Goal: Information Seeking & Learning: Learn about a topic

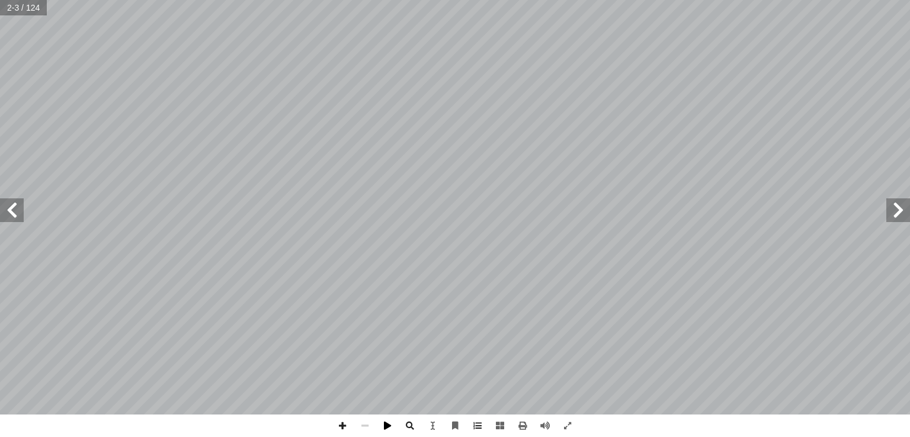
click at [388, 431] on span at bounding box center [387, 426] width 23 height 23
click at [0, 0] on span at bounding box center [0, 0] width 0 height 0
click at [898, 206] on span at bounding box center [899, 211] width 24 height 24
click at [571, 430] on span at bounding box center [567, 426] width 23 height 23
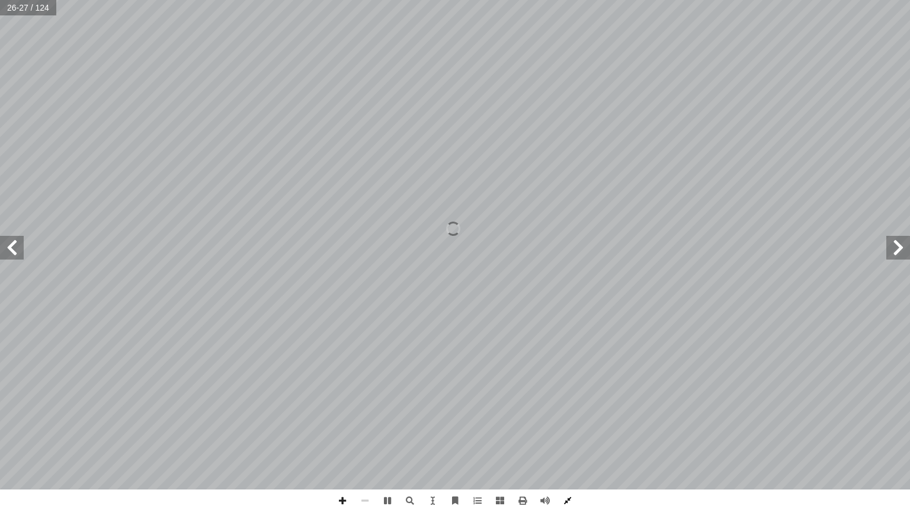
click at [569, 437] on span at bounding box center [567, 500] width 23 height 23
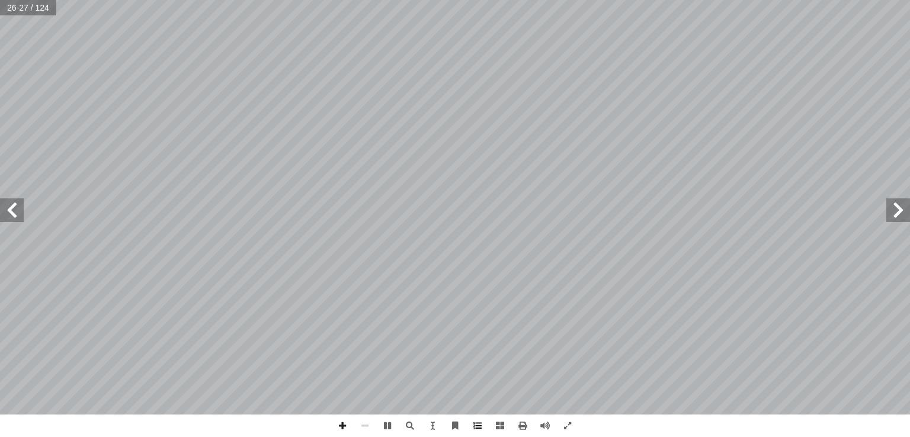
click at [475, 422] on span at bounding box center [477, 426] width 23 height 23
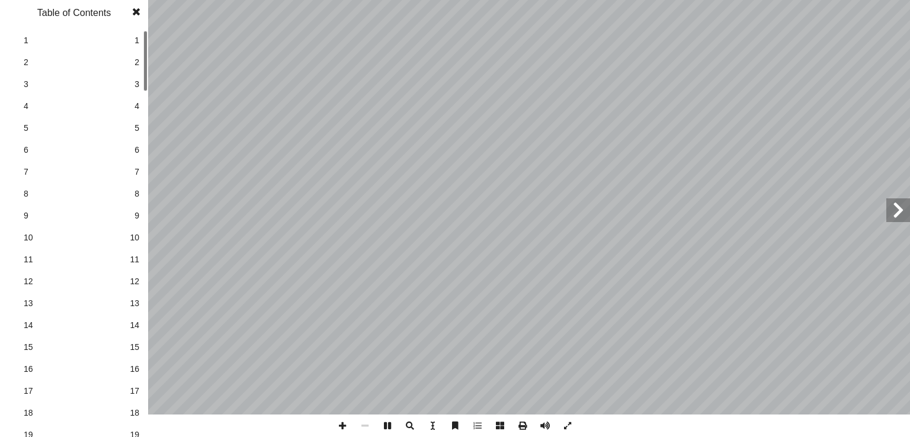
click at [137, 11] on span at bounding box center [136, 12] width 21 height 24
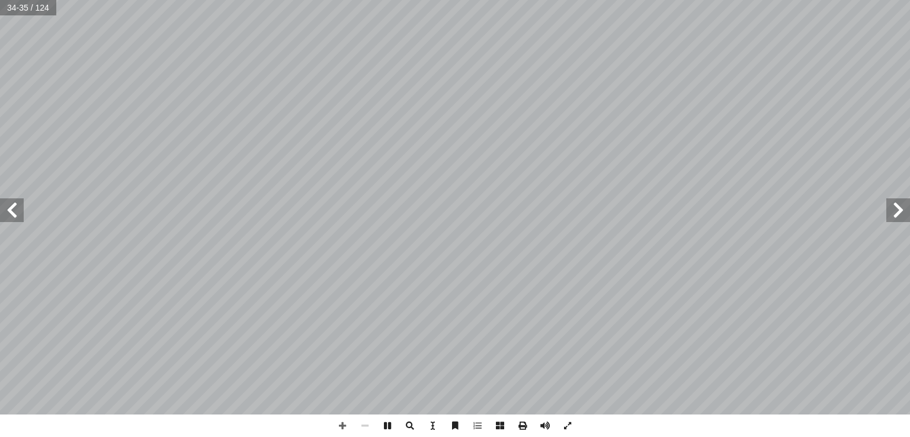
click at [12, 215] on span at bounding box center [12, 211] width 24 height 24
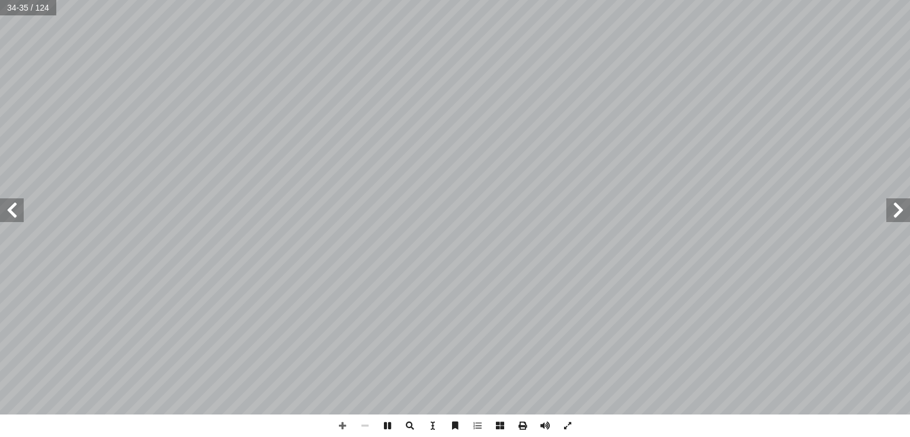
click at [12, 215] on span at bounding box center [12, 211] width 24 height 24
click at [894, 210] on span at bounding box center [899, 211] width 24 height 24
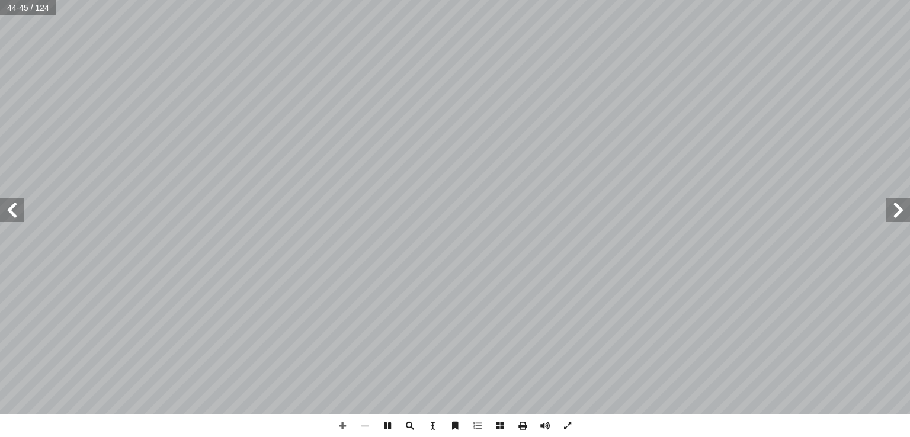
click at [894, 210] on span at bounding box center [899, 211] width 24 height 24
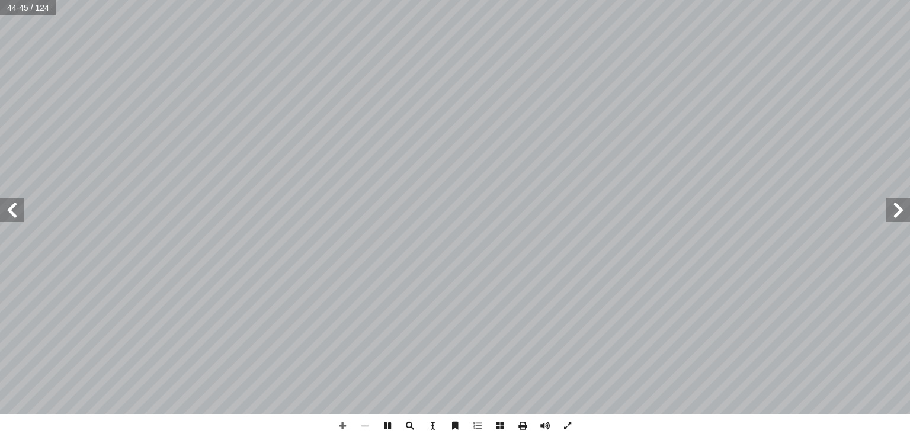
click at [894, 210] on span at bounding box center [899, 211] width 24 height 24
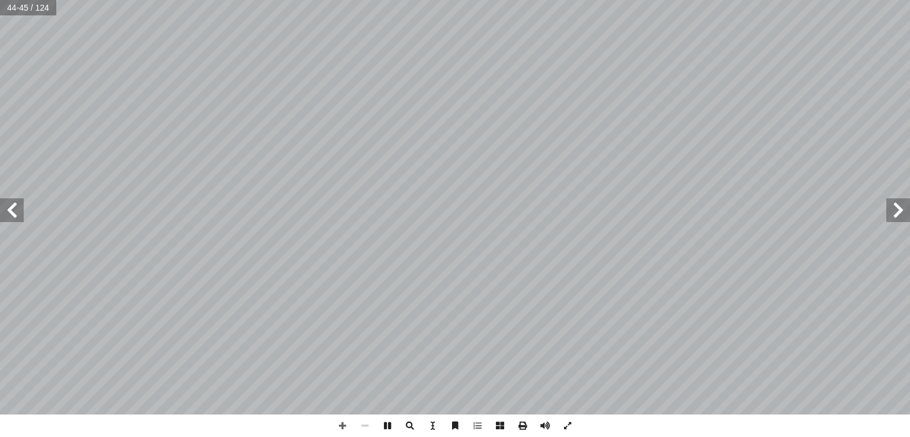
click at [894, 210] on span at bounding box center [899, 211] width 24 height 24
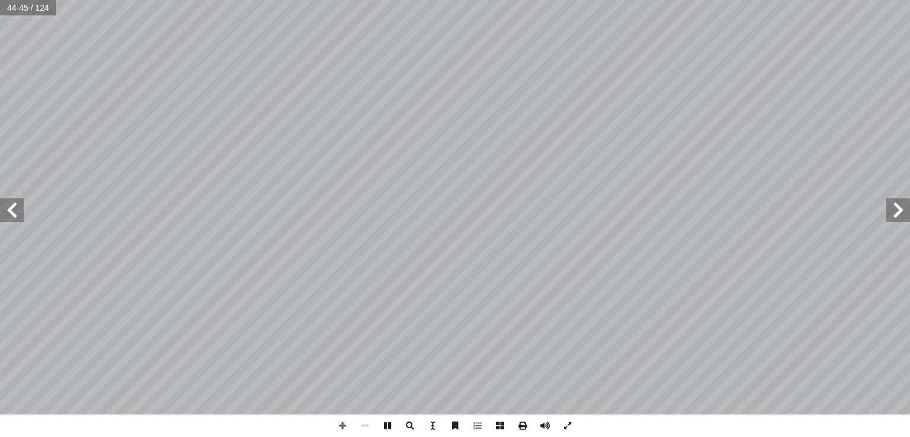
click at [894, 210] on span at bounding box center [899, 211] width 24 height 24
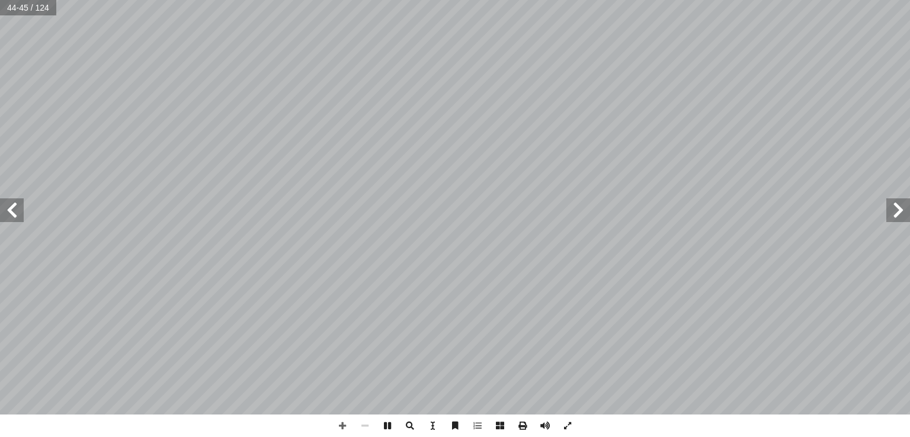
click at [894, 210] on span at bounding box center [899, 211] width 24 height 24
click at [903, 207] on span at bounding box center [899, 211] width 24 height 24
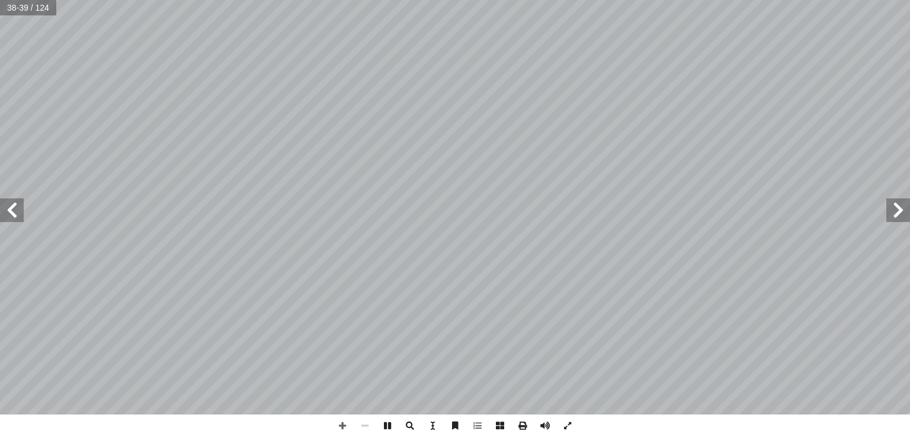
click at [903, 207] on span at bounding box center [899, 211] width 24 height 24
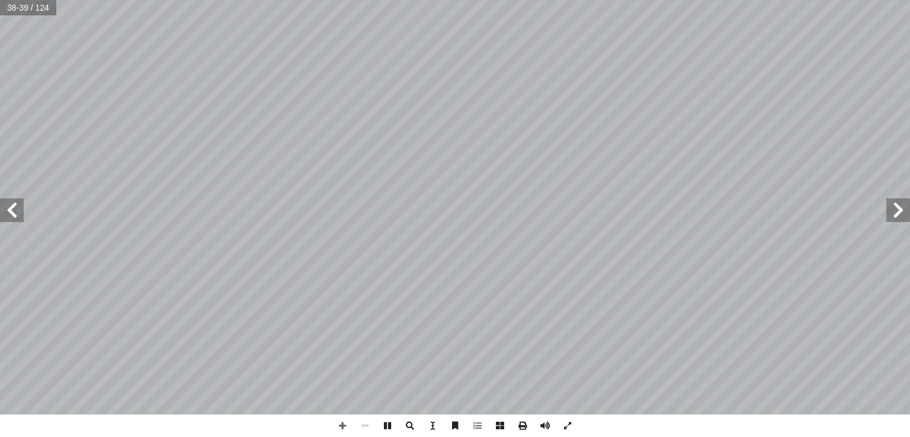
click at [903, 207] on span at bounding box center [899, 211] width 24 height 24
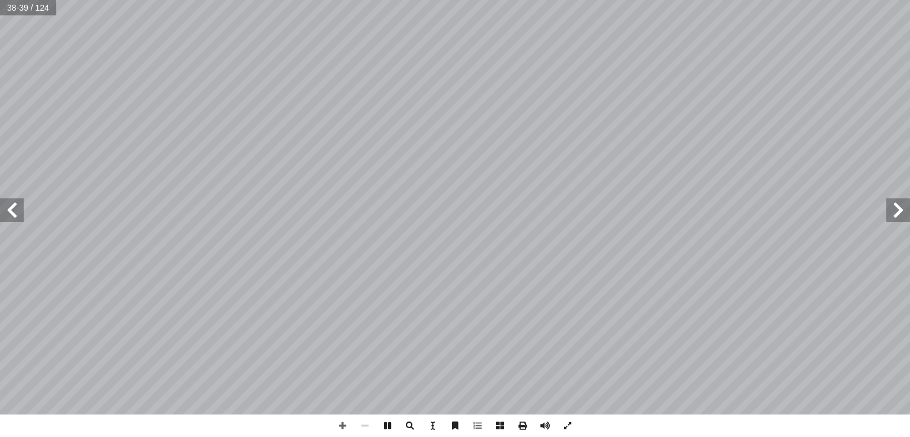
click at [903, 207] on span at bounding box center [899, 211] width 24 height 24
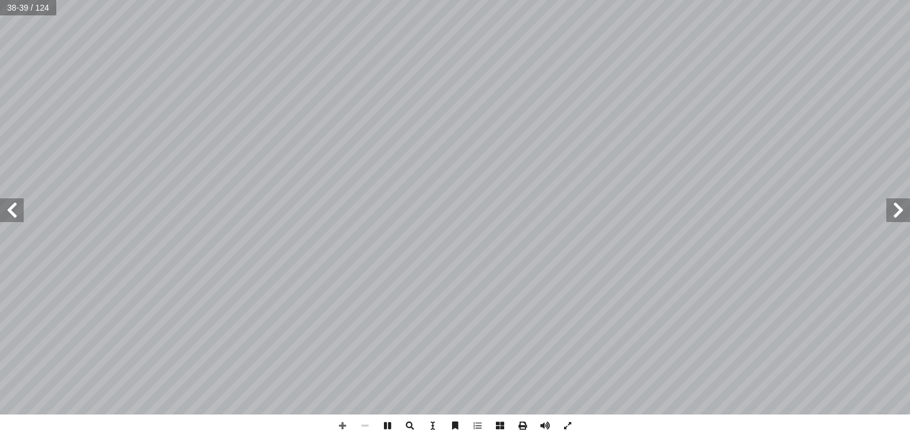
click at [903, 207] on span at bounding box center [899, 211] width 24 height 24
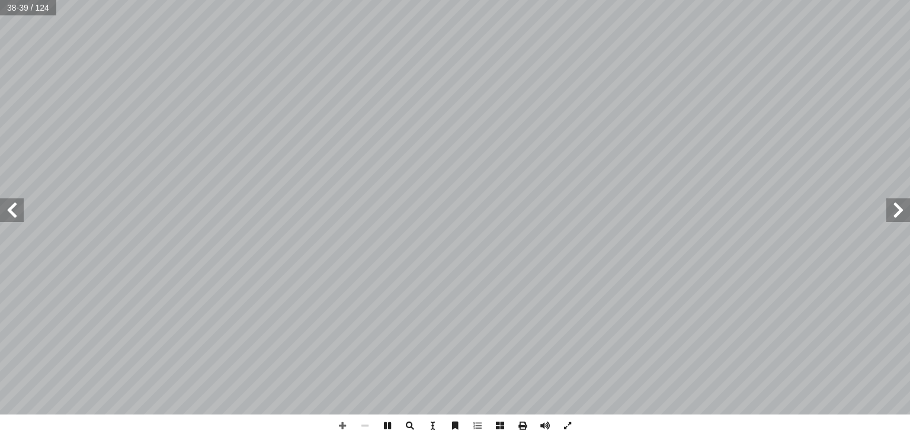
click at [903, 207] on span at bounding box center [899, 211] width 24 height 24
click at [893, 209] on span at bounding box center [899, 211] width 24 height 24
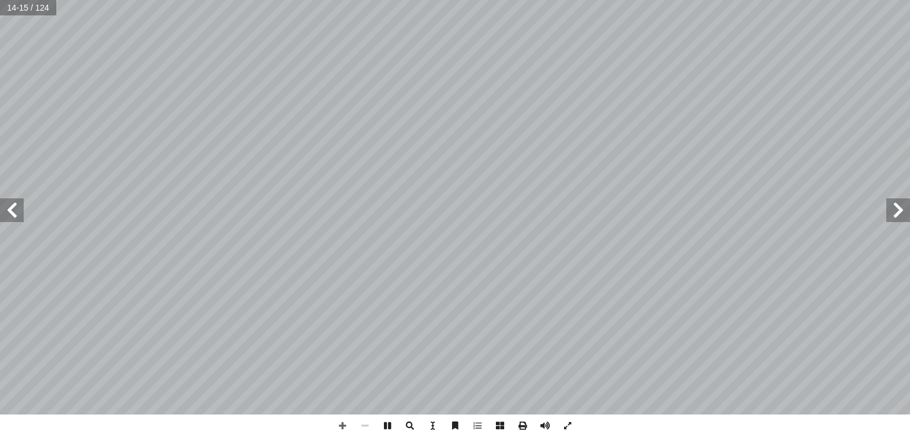
click at [893, 209] on span at bounding box center [899, 211] width 24 height 24
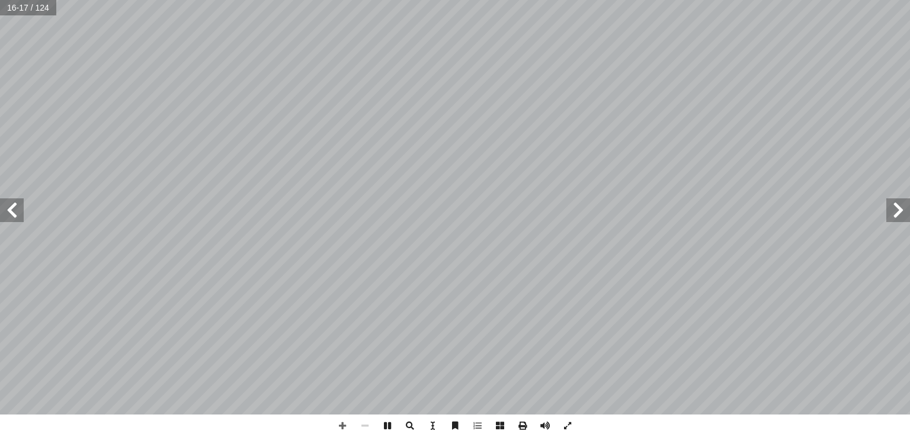
click at [893, 209] on span at bounding box center [899, 211] width 24 height 24
click at [908, 216] on span at bounding box center [899, 211] width 24 height 24
click at [527, 429] on span at bounding box center [522, 426] width 23 height 23
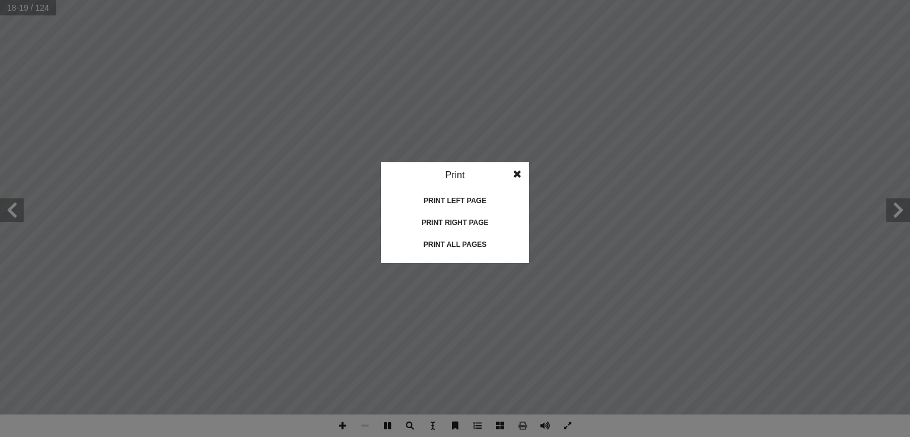
click at [519, 171] on span at bounding box center [517, 174] width 21 height 24
